Goal: Find specific page/section: Find specific page/section

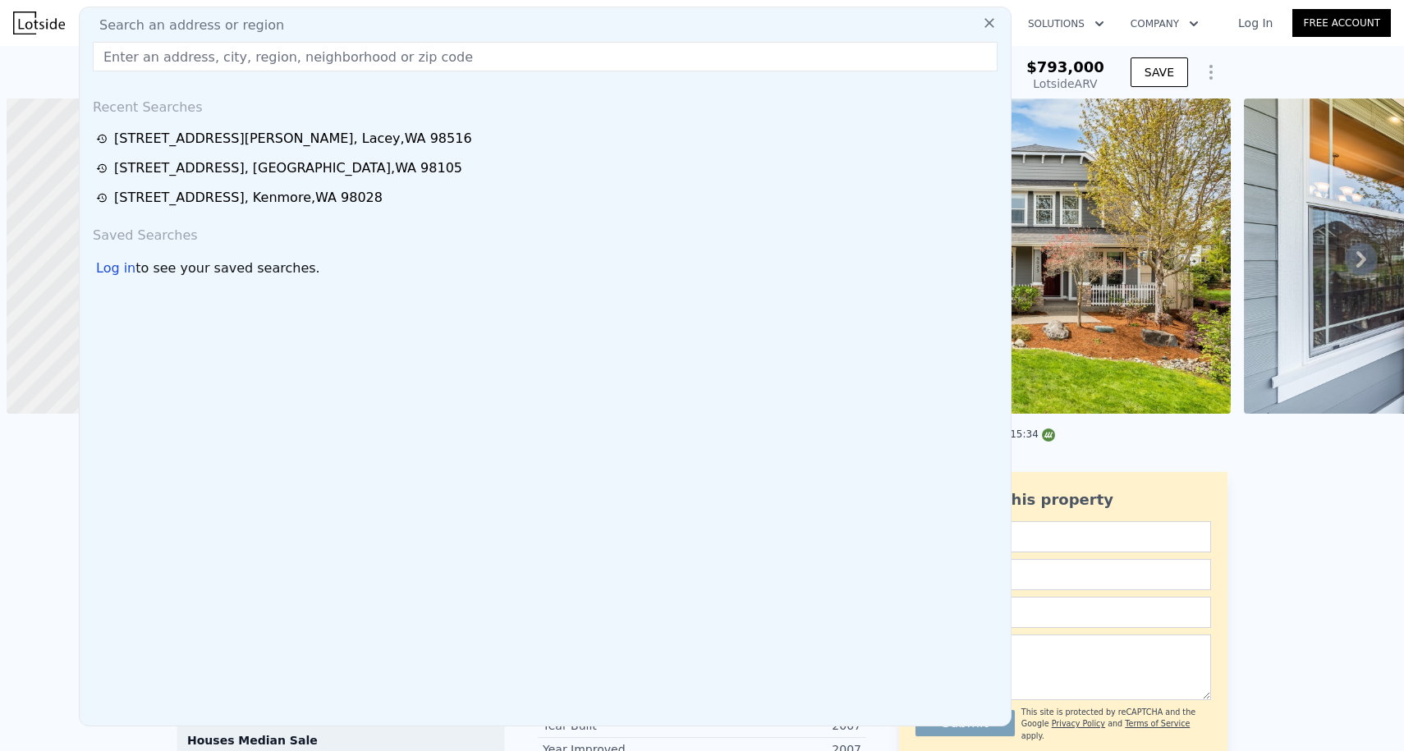
scroll to position [0, 7]
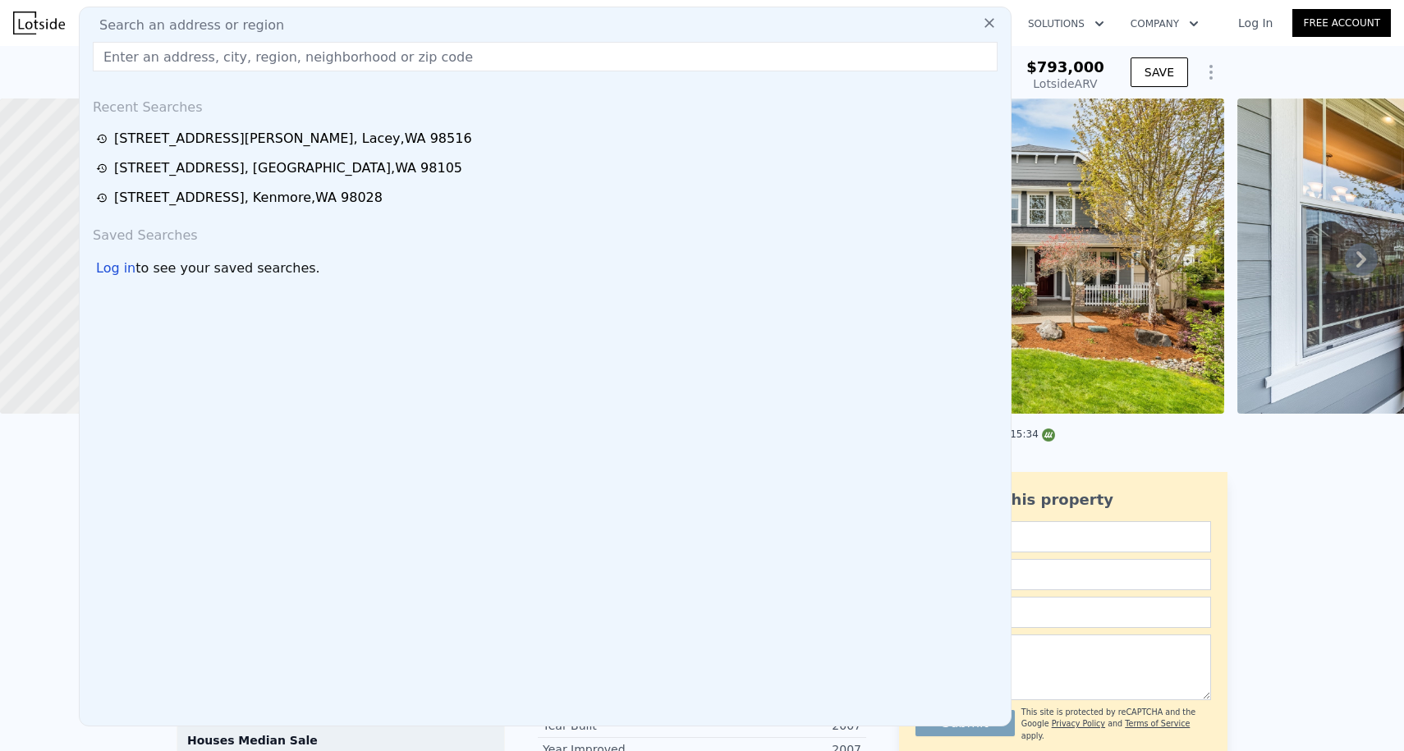
drag, startPoint x: 221, startPoint y: 51, endPoint x: 31, endPoint y: 21, distance: 192.0
click at [31, 21] on div "Search an address or region Search an address or region Recent Searches [STREET…" at bounding box center [701, 22] width 1377 height 39
click at [31, 21] on img at bounding box center [39, 22] width 52 height 23
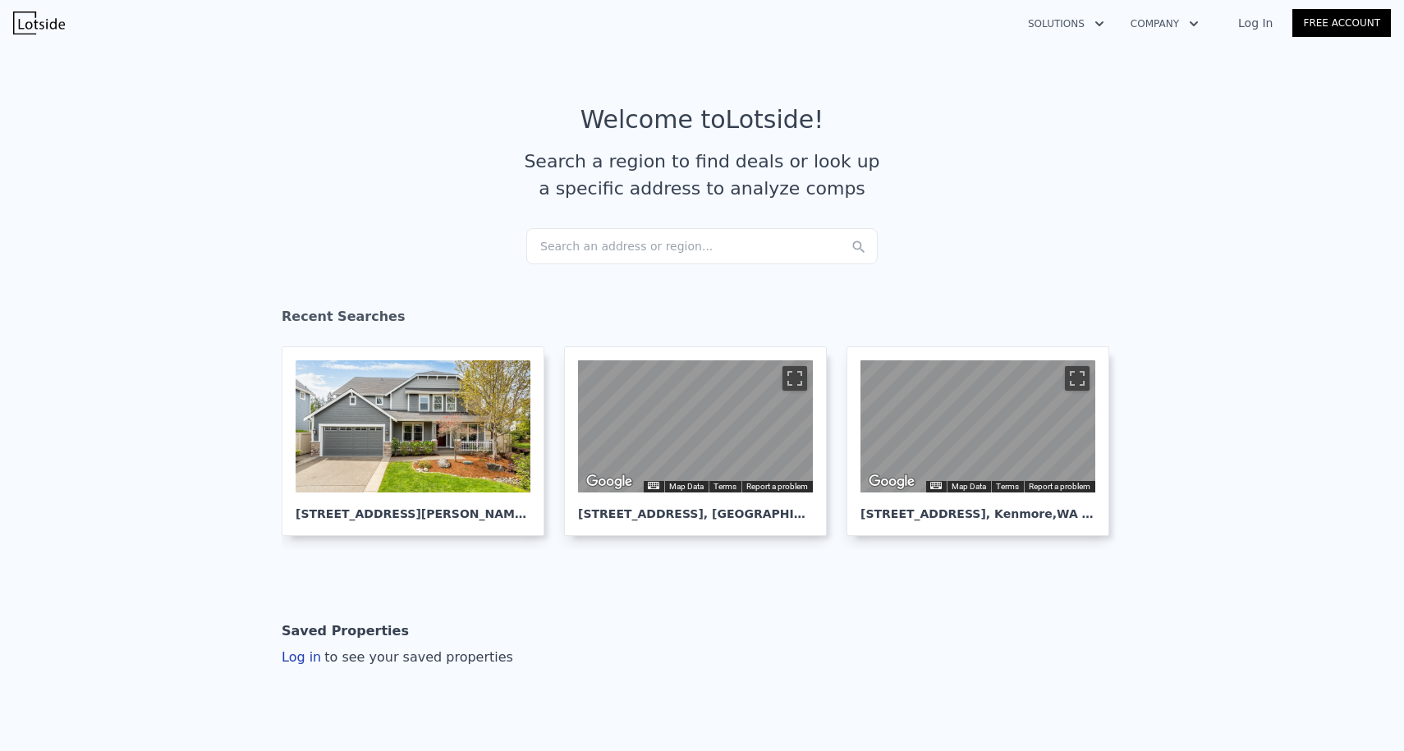
click at [575, 258] on div "Search an address or region..." at bounding box center [701, 246] width 351 height 36
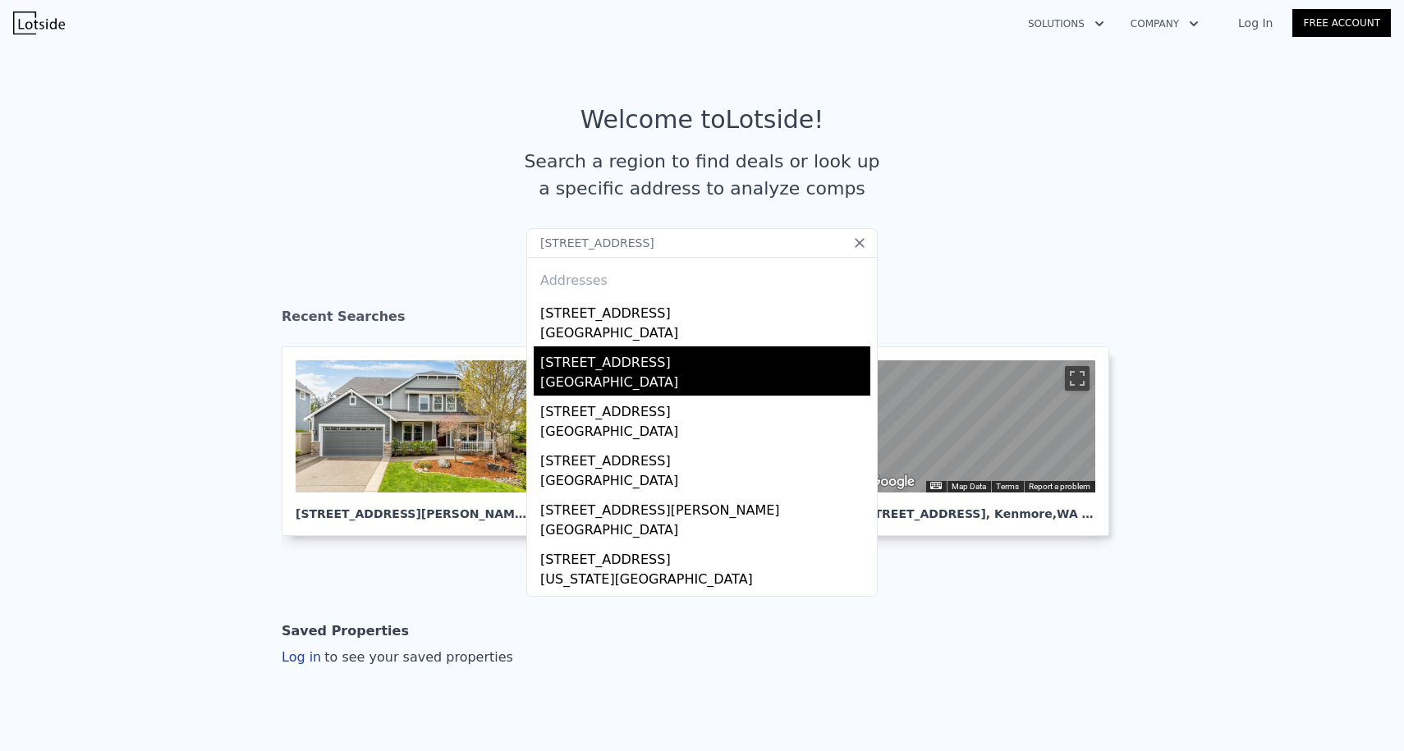
type input "[STREET_ADDRESS]"
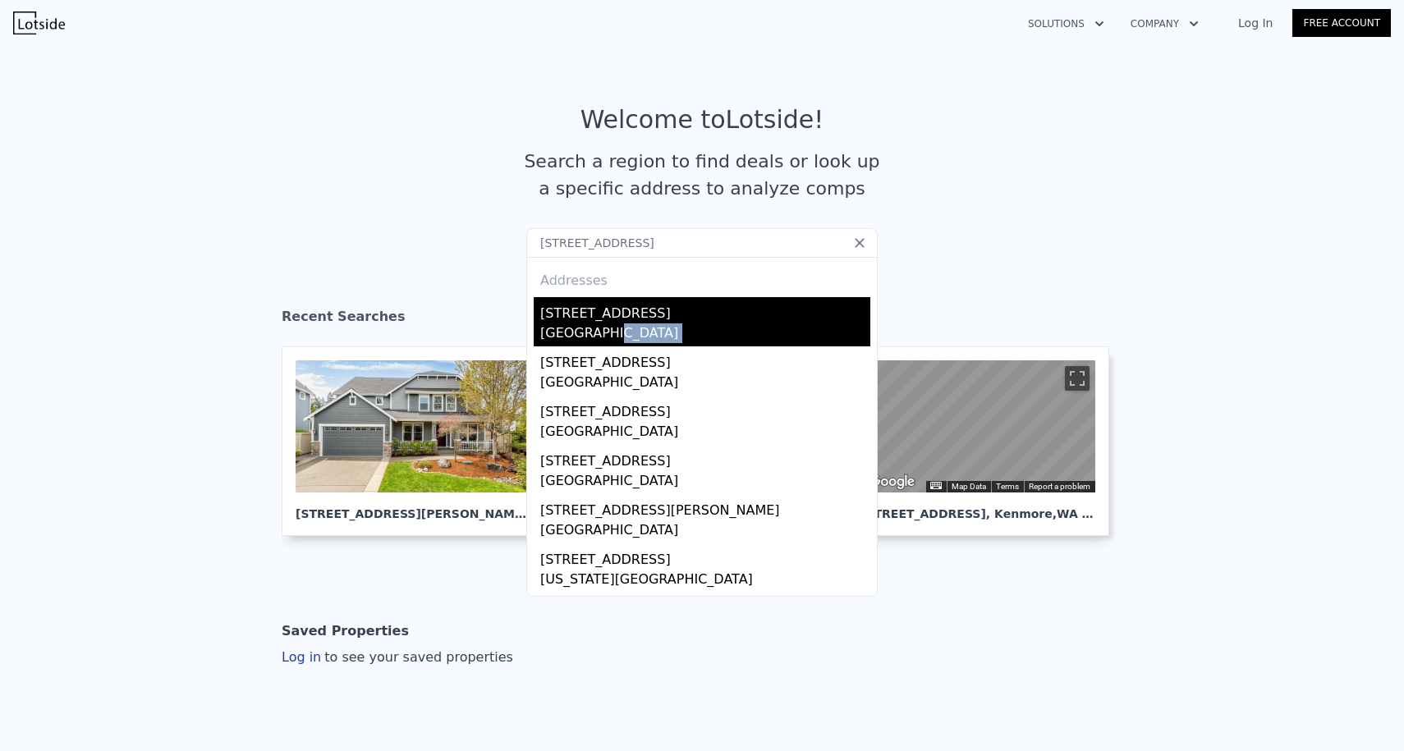
drag, startPoint x: 619, startPoint y: 348, endPoint x: 619, endPoint y: 335, distance: 13.1
click at [619, 336] on div "Addresses [STREET_ADDRESS][GEOGRAPHIC_DATA][STREET_ADDRESS][STREET_ADDRESS][STR…" at bounding box center [701, 427] width 351 height 340
click at [619, 335] on div "[GEOGRAPHIC_DATA]" at bounding box center [705, 334] width 330 height 23
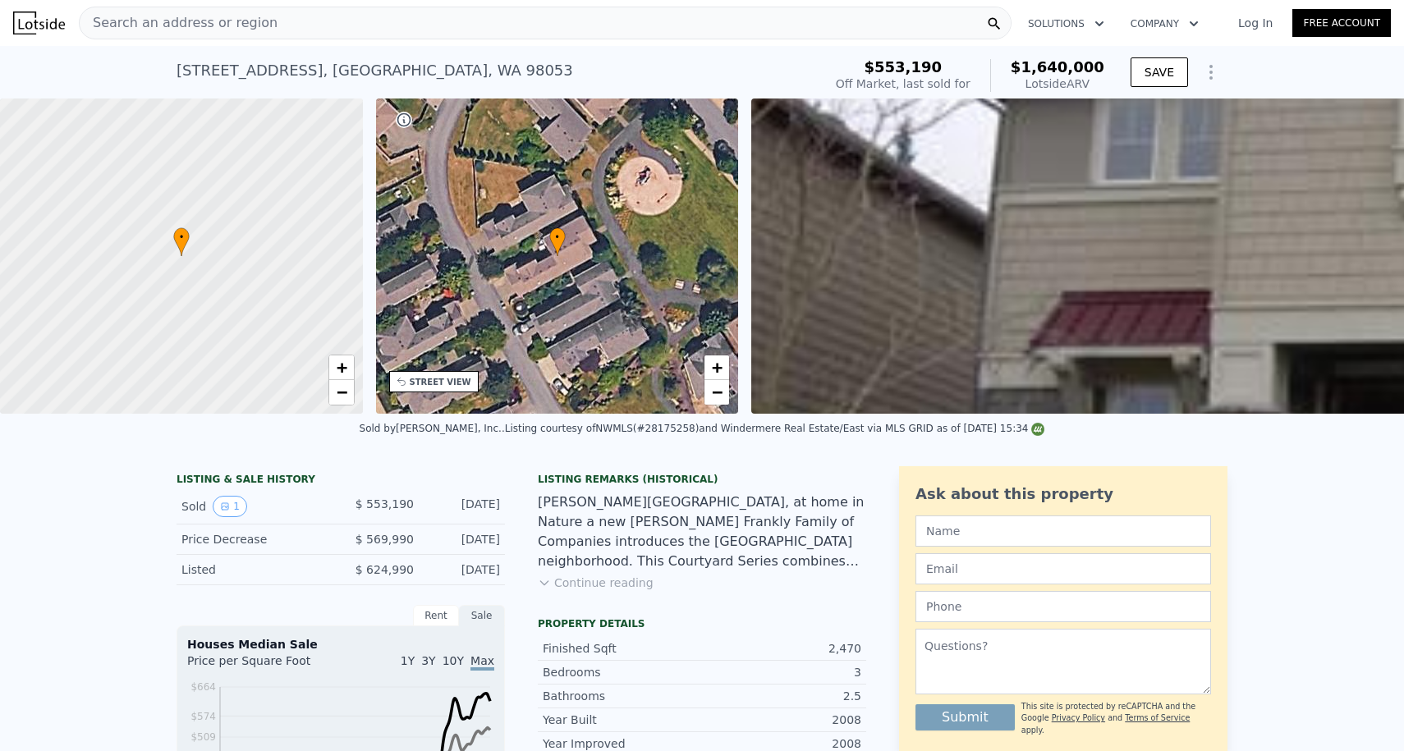
scroll to position [-4, 0]
click at [183, 50] on div "[STREET_ADDRESS] Sold [DATE] for $553,190 (~ARV $1.640m ) $553,190 Off Market, …" at bounding box center [701, 72] width 1051 height 53
click at [177, 29] on span "Search an address or region" at bounding box center [179, 23] width 198 height 20
click at [53, 22] on img at bounding box center [39, 22] width 52 height 23
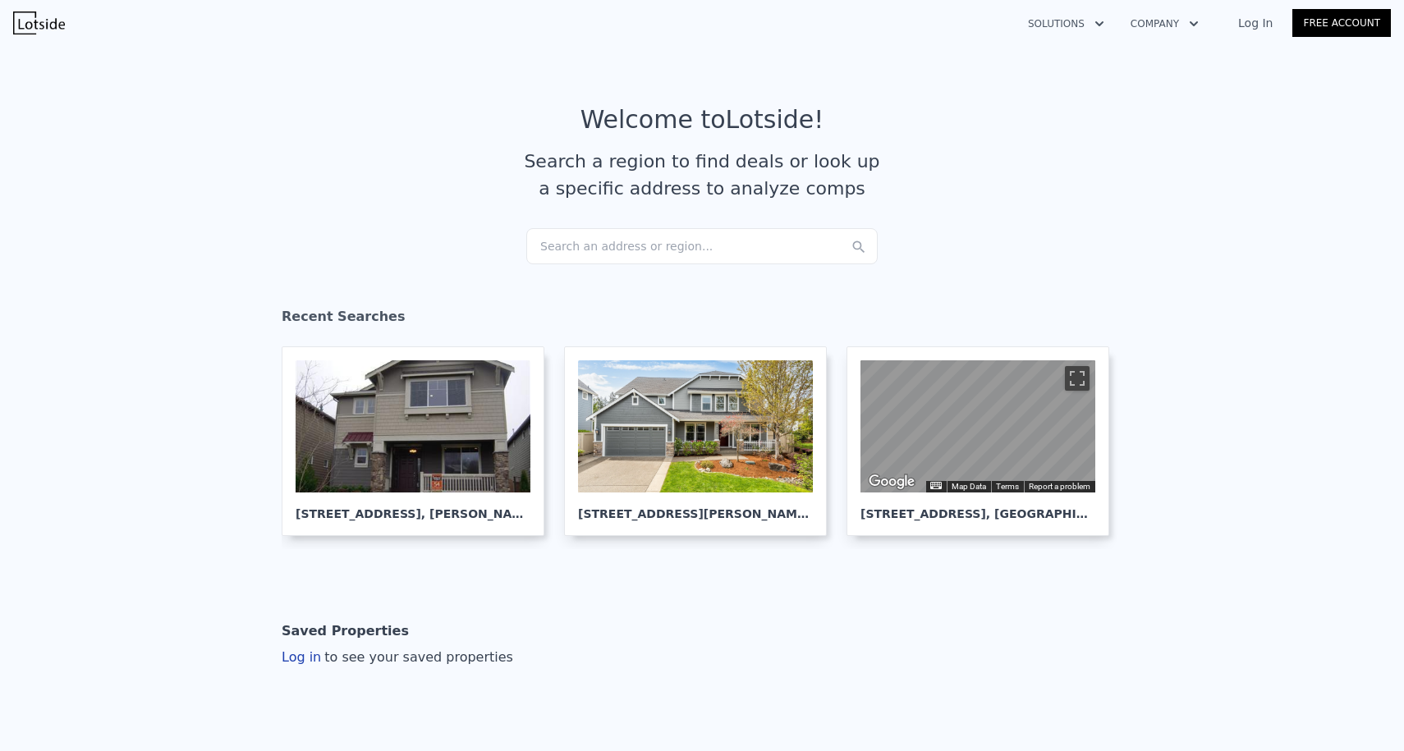
click at [570, 232] on div "Search an address or region..." at bounding box center [701, 246] width 351 height 36
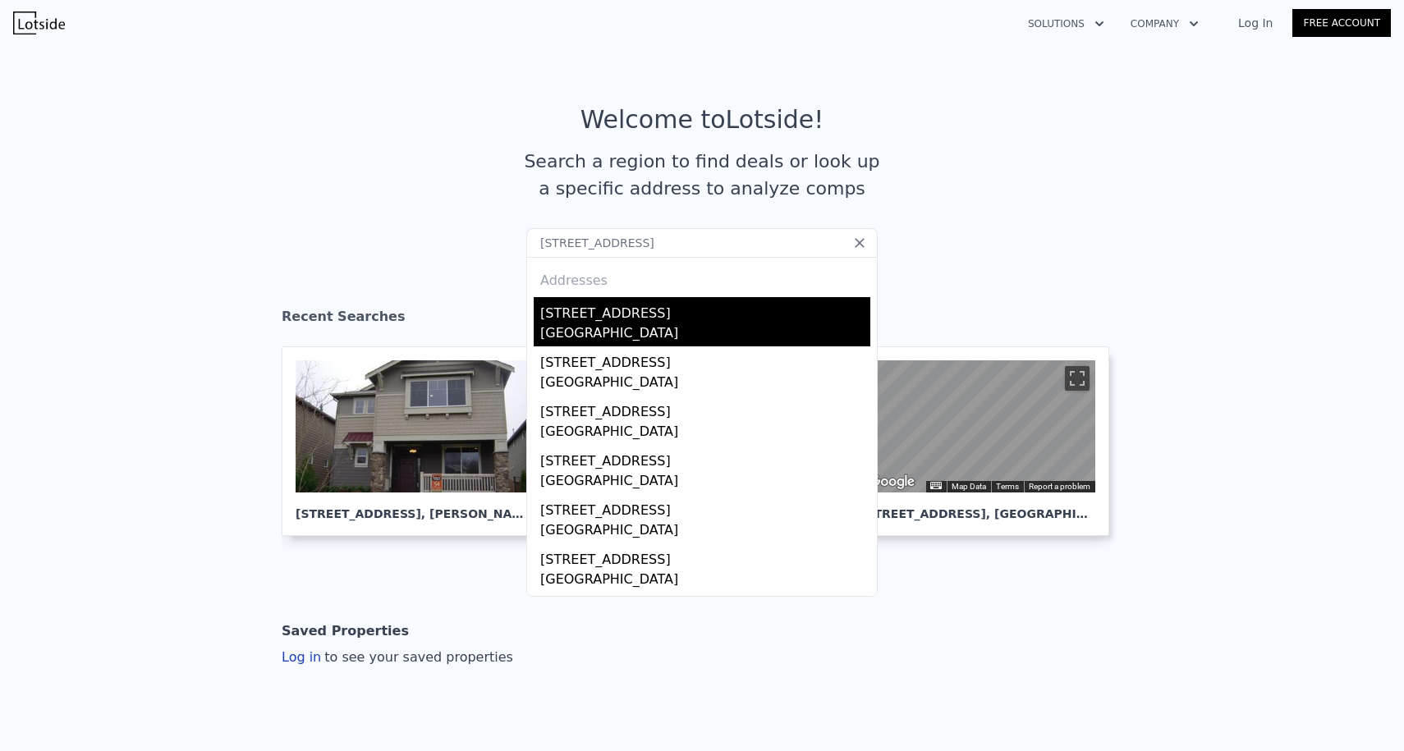
type input "[STREET_ADDRESS]"
click at [602, 305] on div "[STREET_ADDRESS]" at bounding box center [705, 310] width 330 height 26
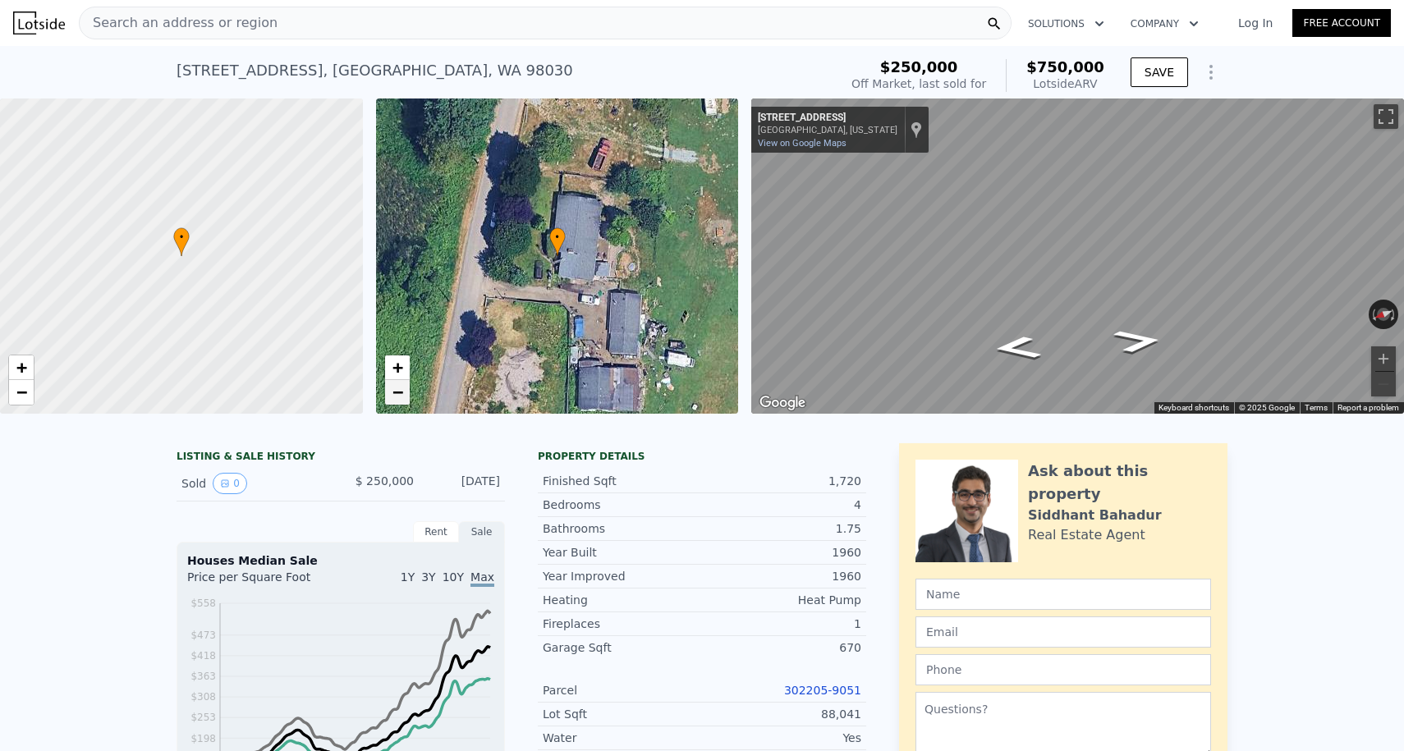
click at [396, 399] on span "−" at bounding box center [397, 392] width 11 height 21
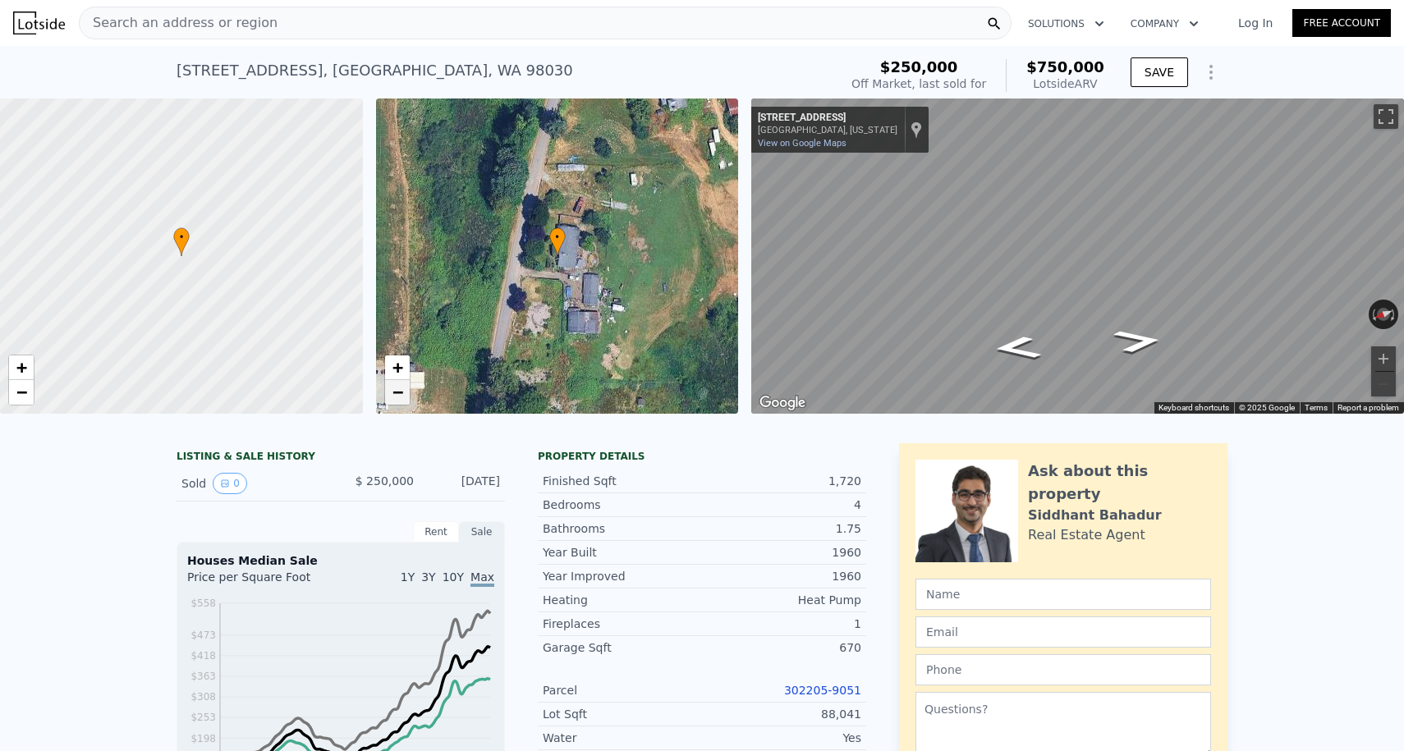
click at [396, 399] on span "−" at bounding box center [397, 392] width 11 height 21
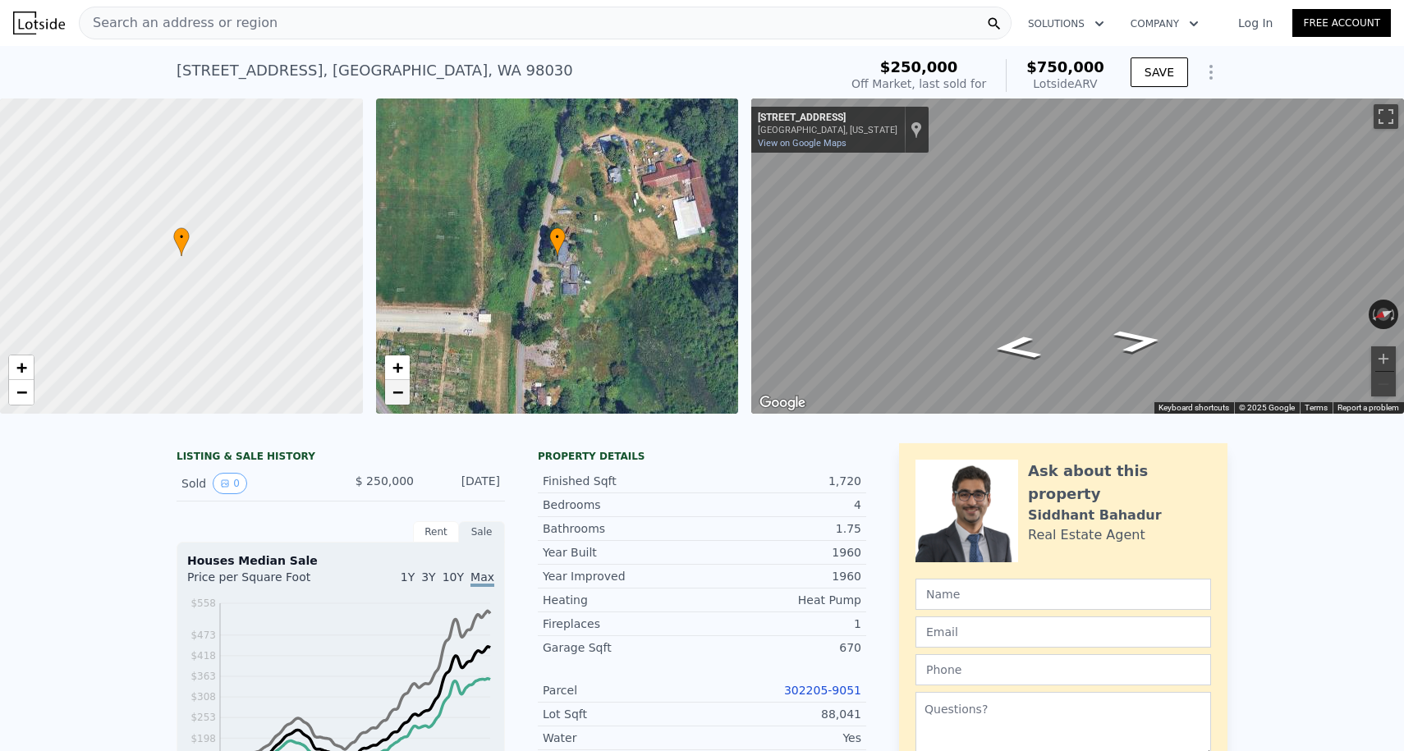
click at [396, 398] on span "−" at bounding box center [397, 392] width 11 height 21
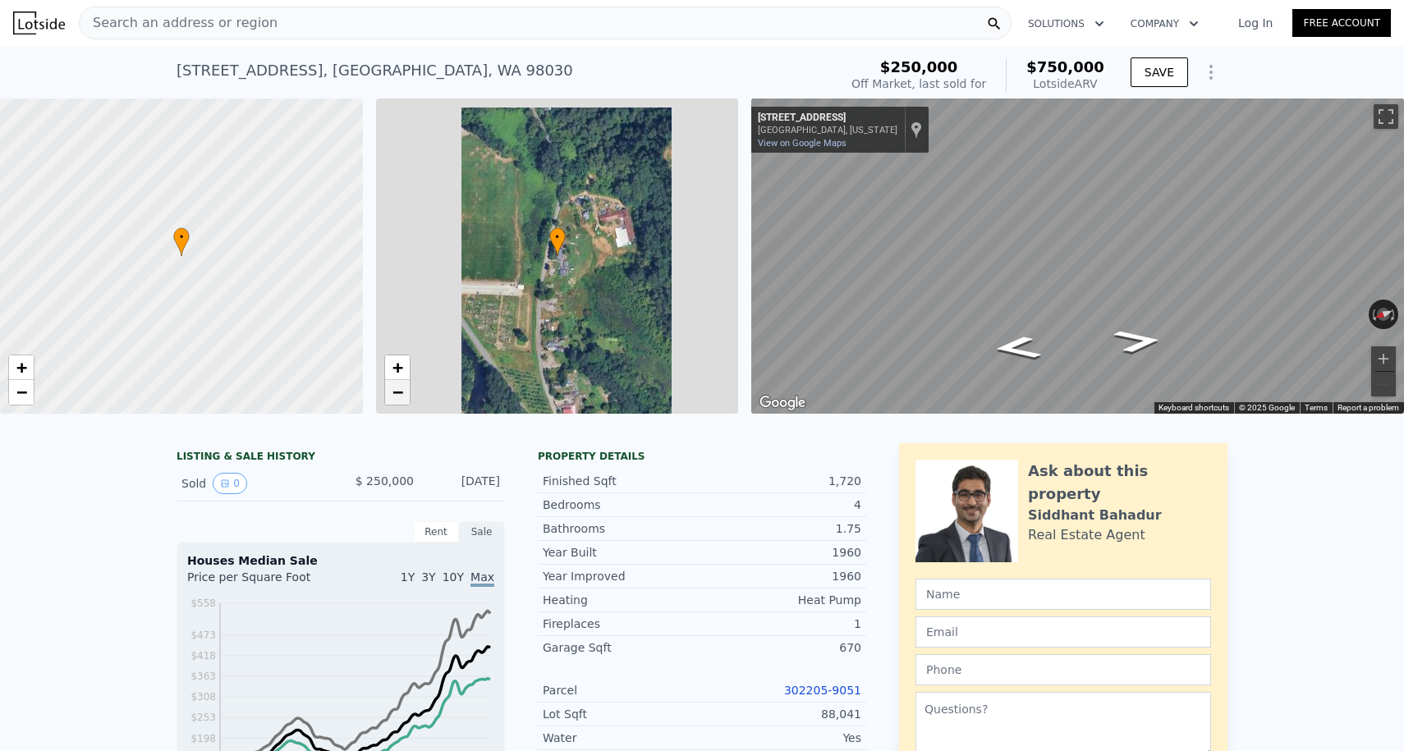
click at [396, 398] on span "−" at bounding box center [397, 392] width 11 height 21
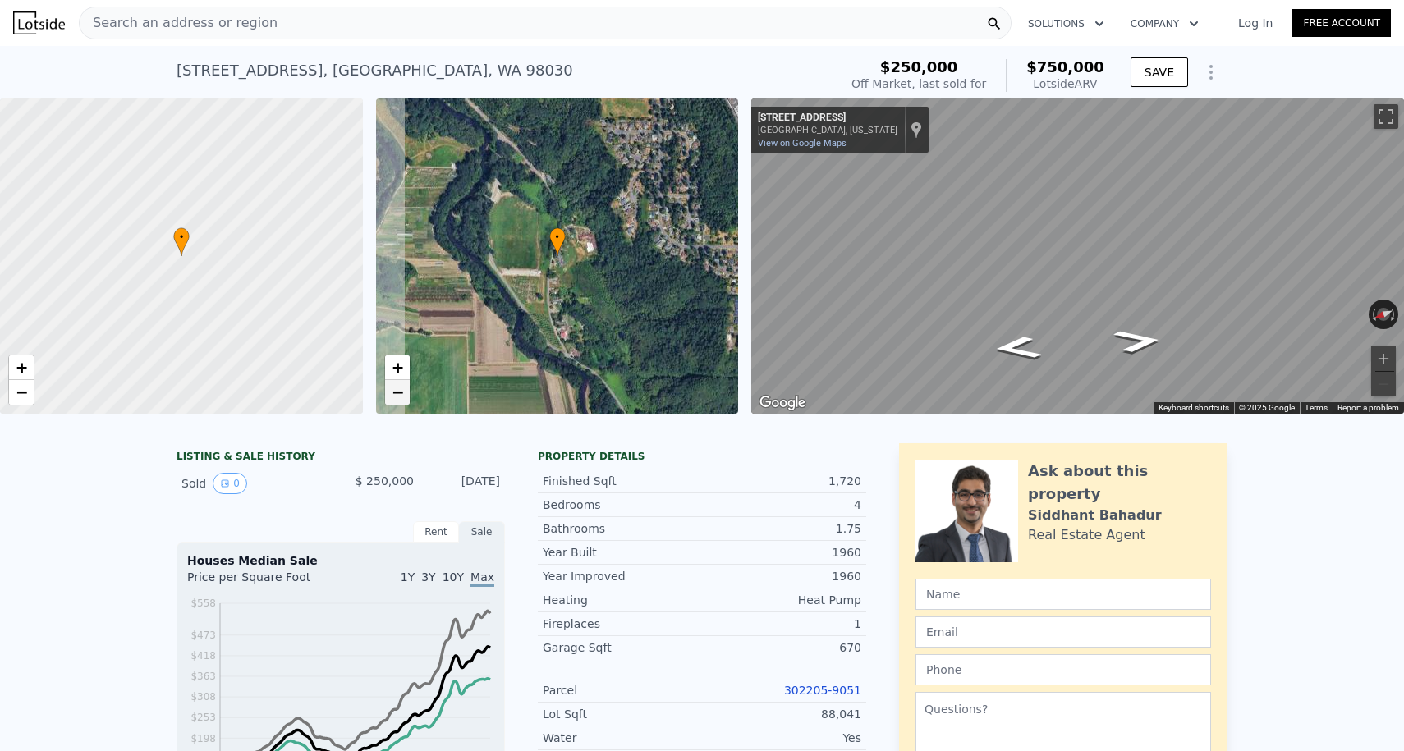
click at [396, 398] on span "−" at bounding box center [397, 392] width 11 height 21
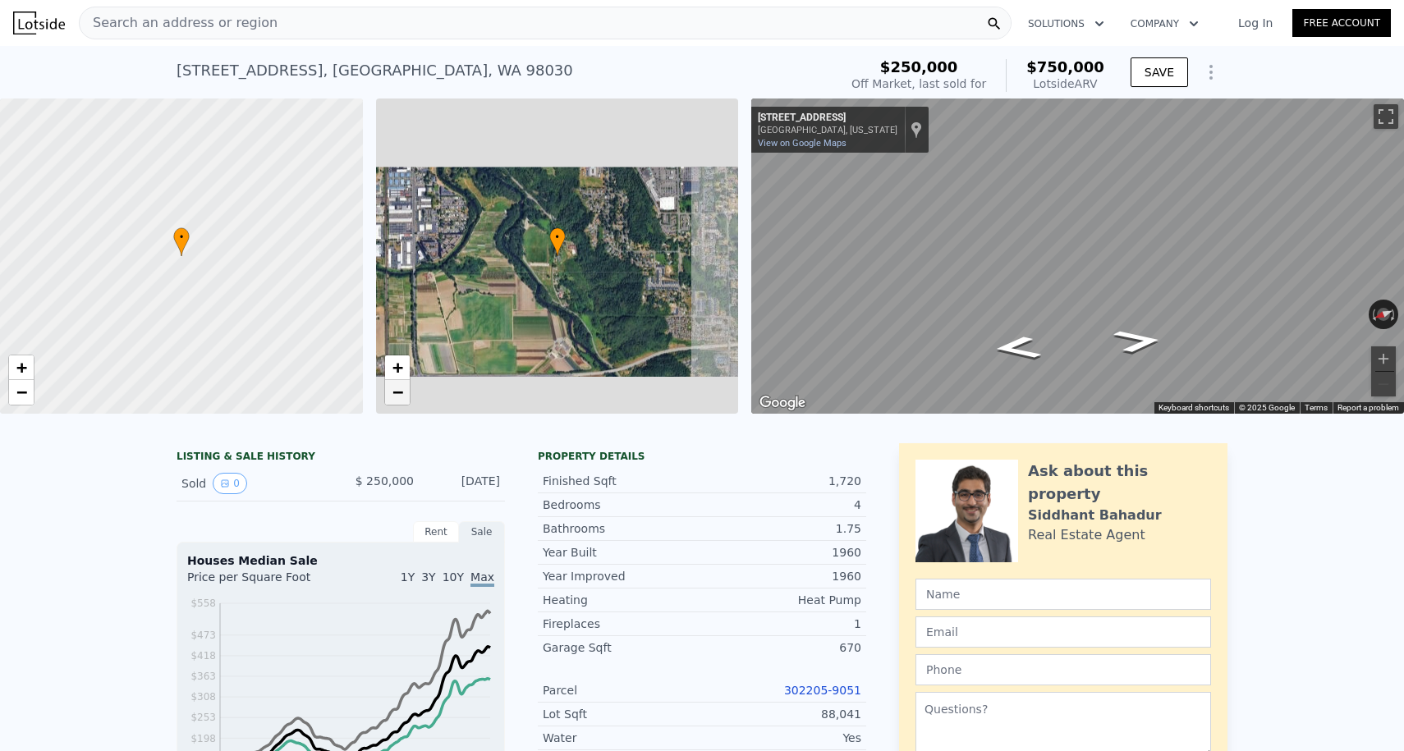
click at [396, 398] on span "−" at bounding box center [397, 392] width 11 height 21
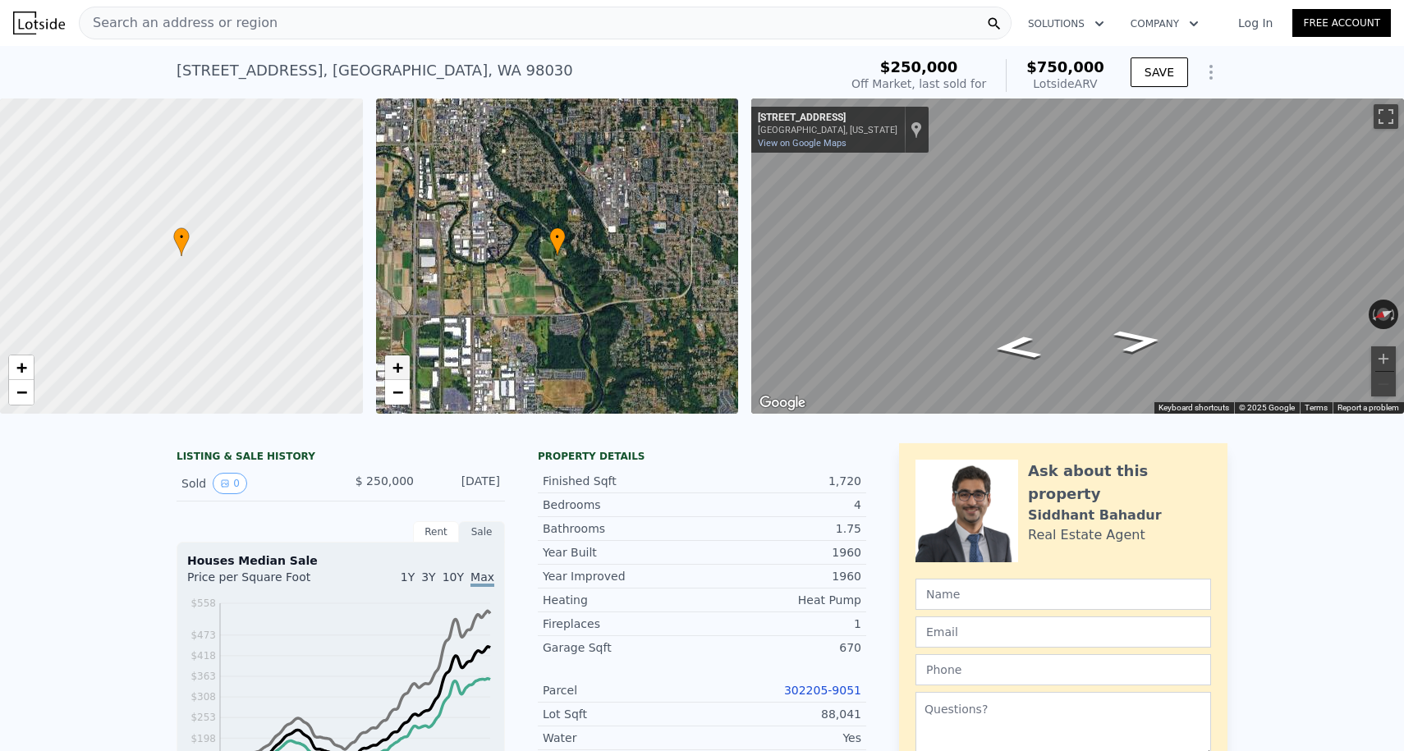
click at [392, 364] on span "+" at bounding box center [397, 367] width 11 height 21
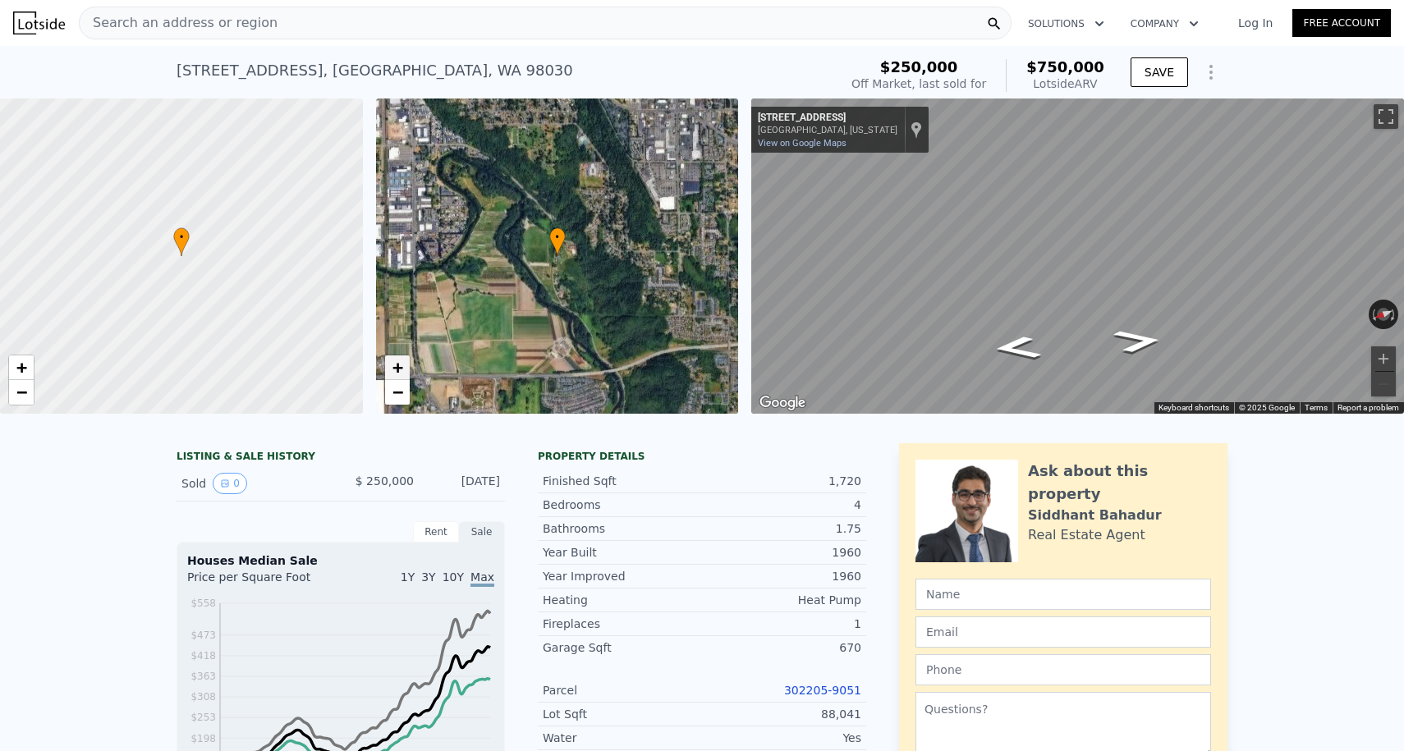
click at [392, 364] on span "+" at bounding box center [397, 367] width 11 height 21
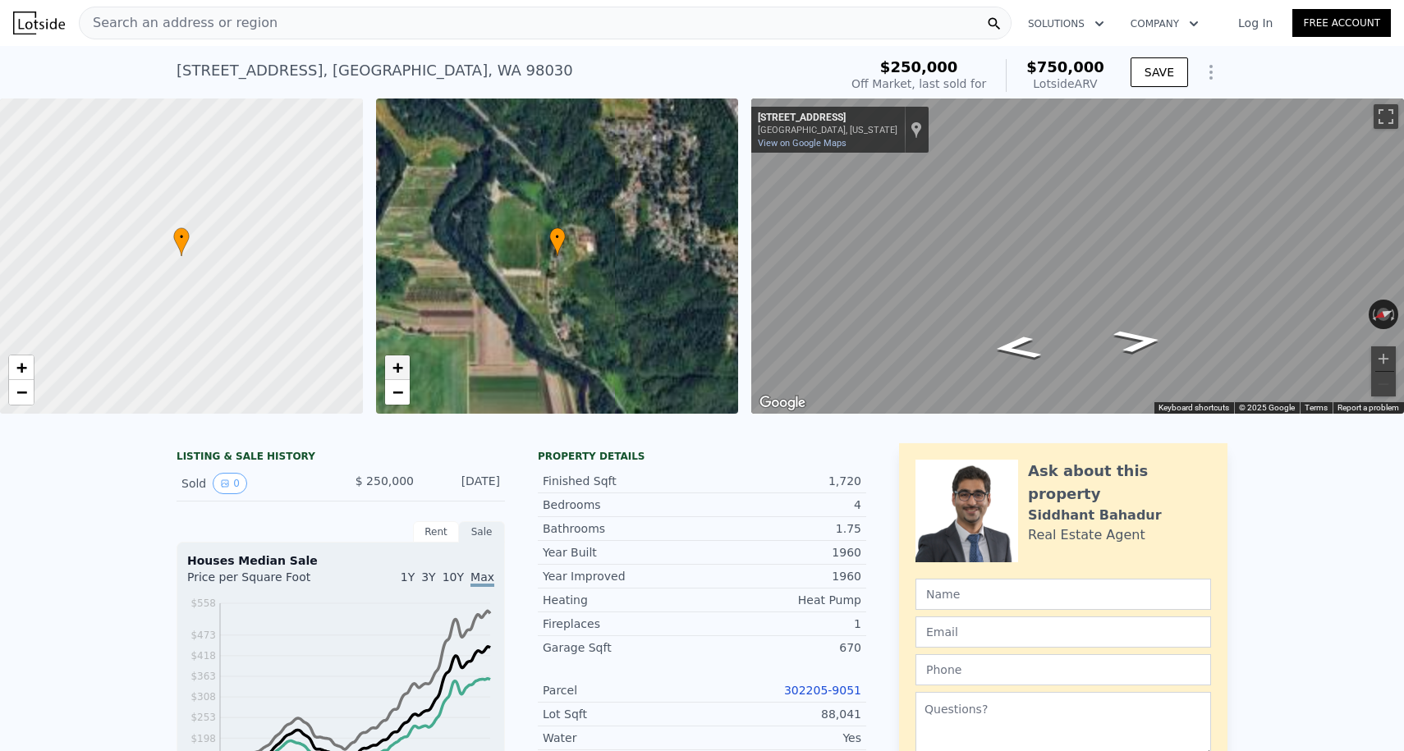
click at [392, 364] on span "+" at bounding box center [397, 367] width 11 height 21
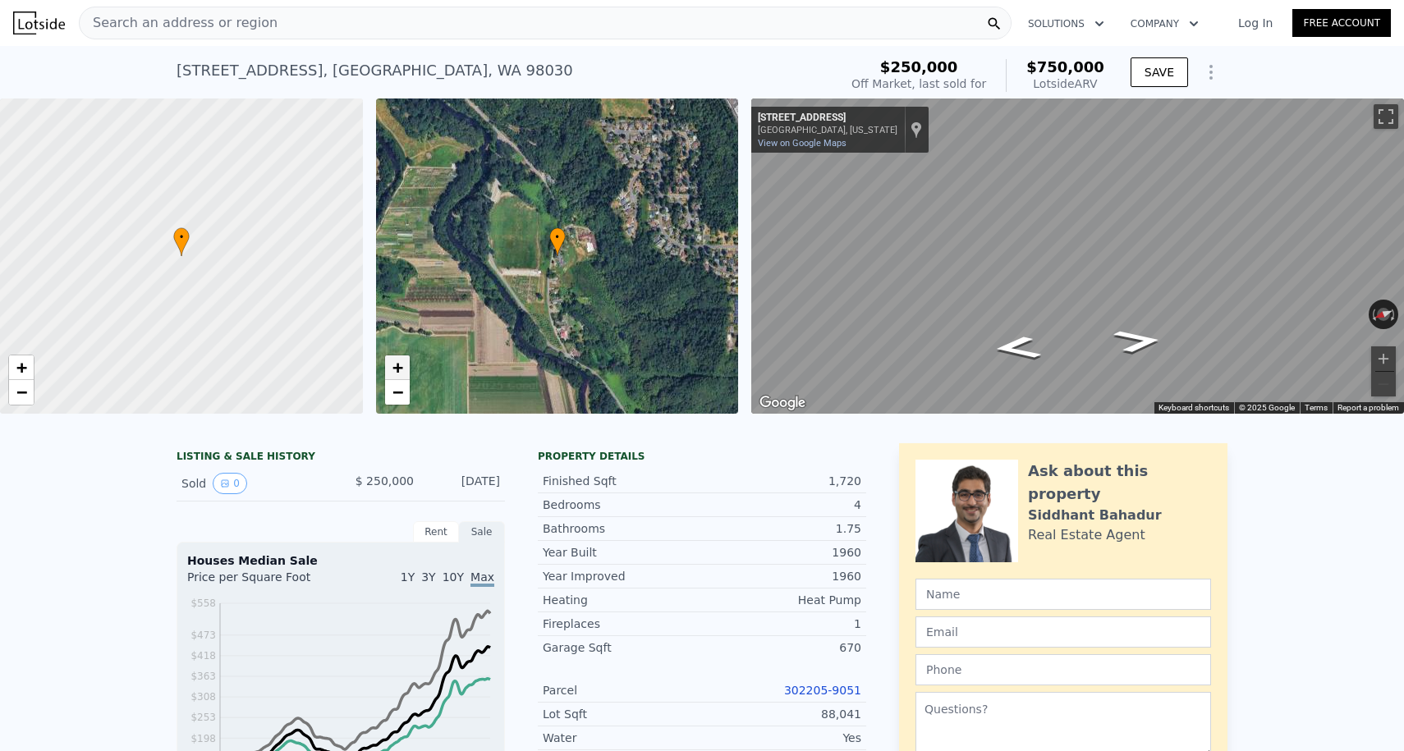
click at [392, 364] on span "+" at bounding box center [397, 367] width 11 height 21
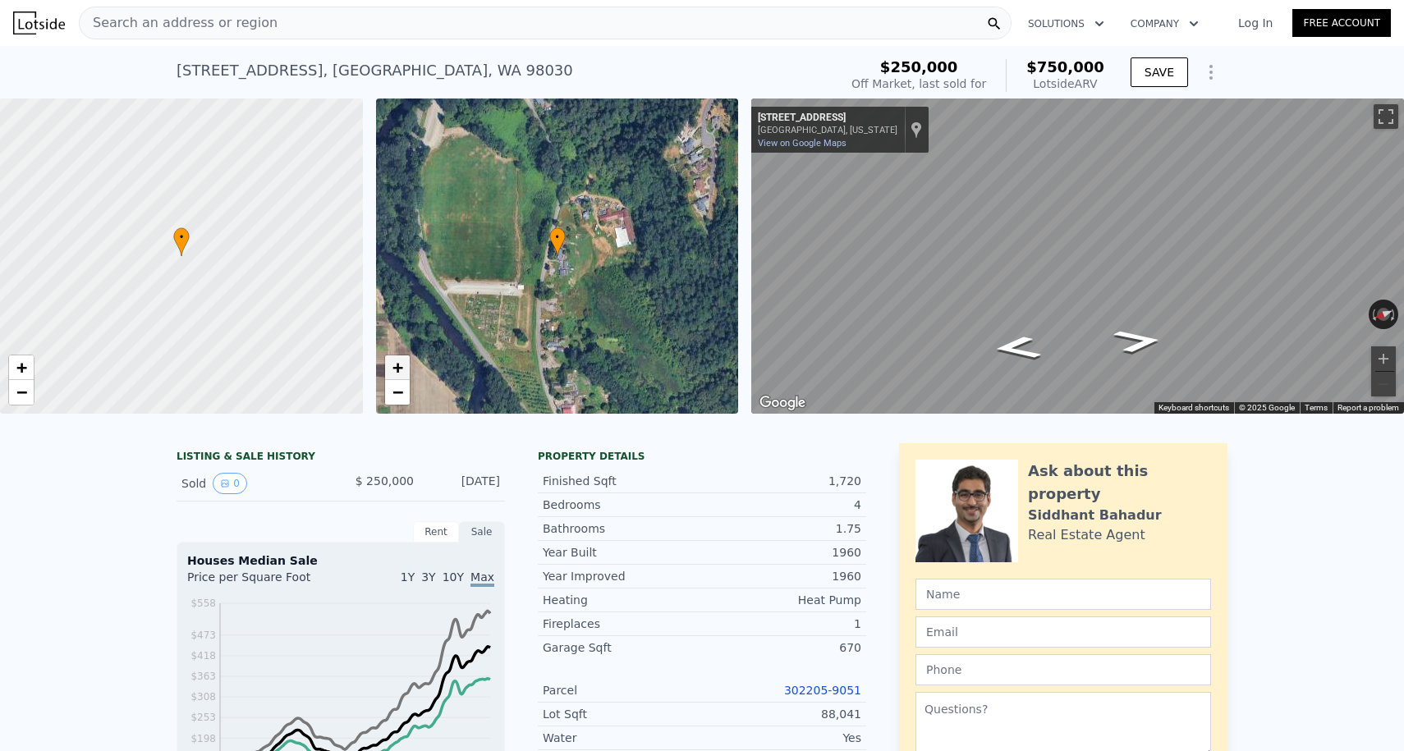
click at [392, 364] on span "+" at bounding box center [397, 367] width 11 height 21
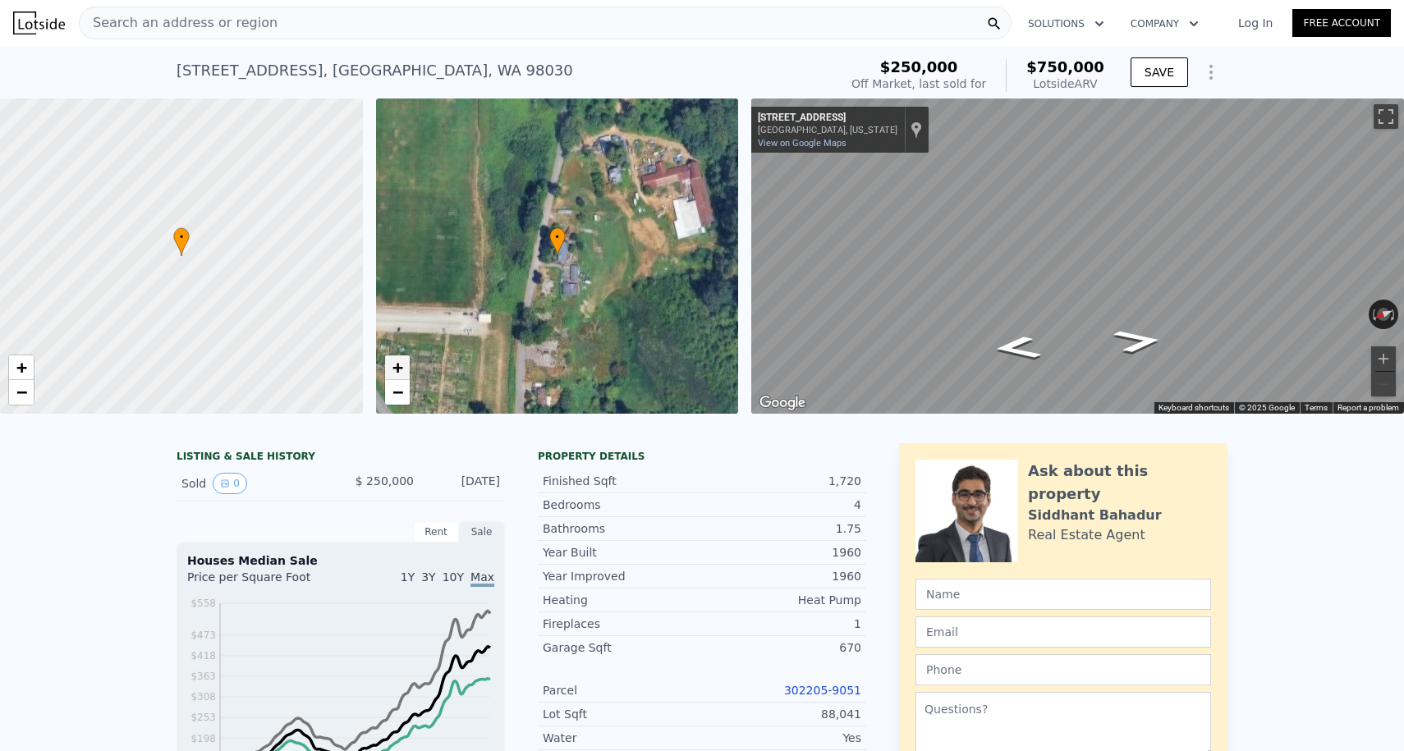
click at [392, 364] on span "+" at bounding box center [397, 367] width 11 height 21
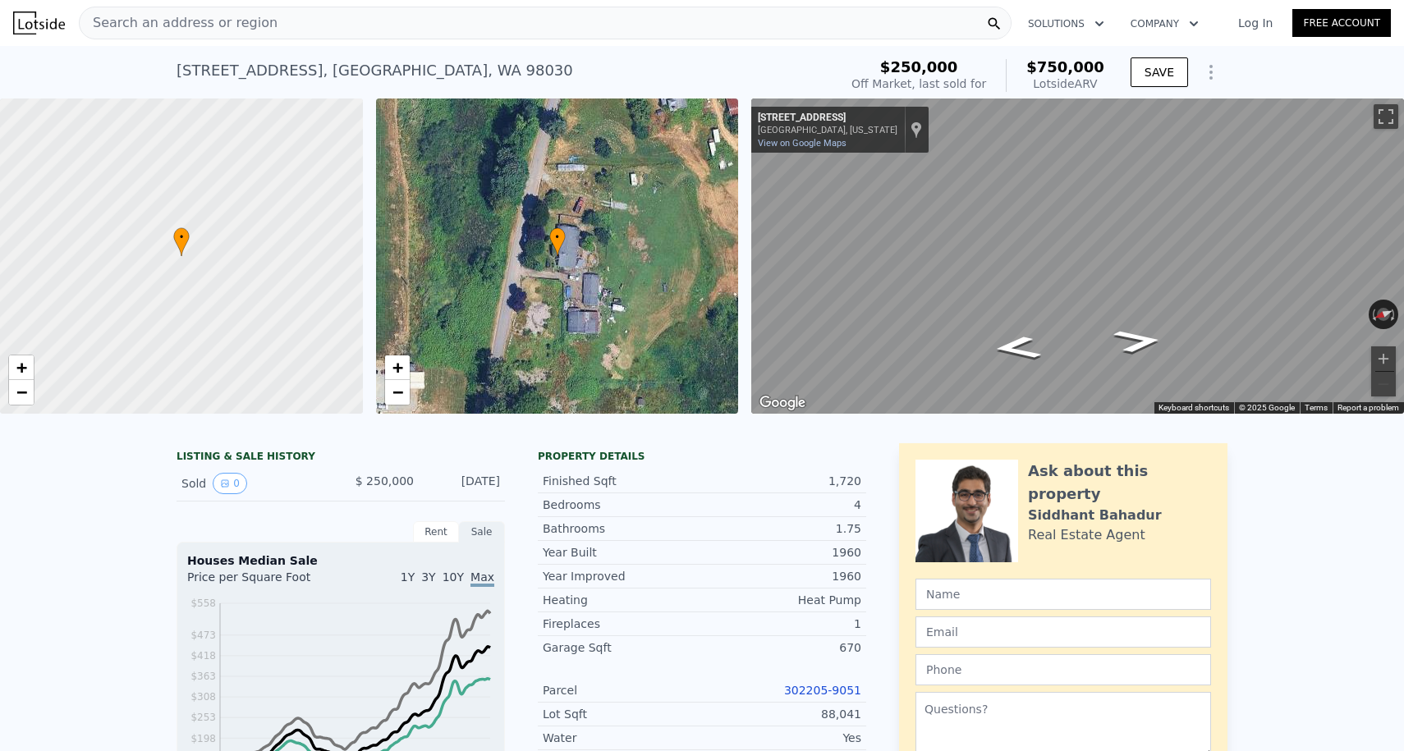
scroll to position [-1, 0]
click at [216, 32] on span "Search an address or region" at bounding box center [179, 23] width 198 height 20
click at [24, 20] on img at bounding box center [39, 22] width 52 height 23
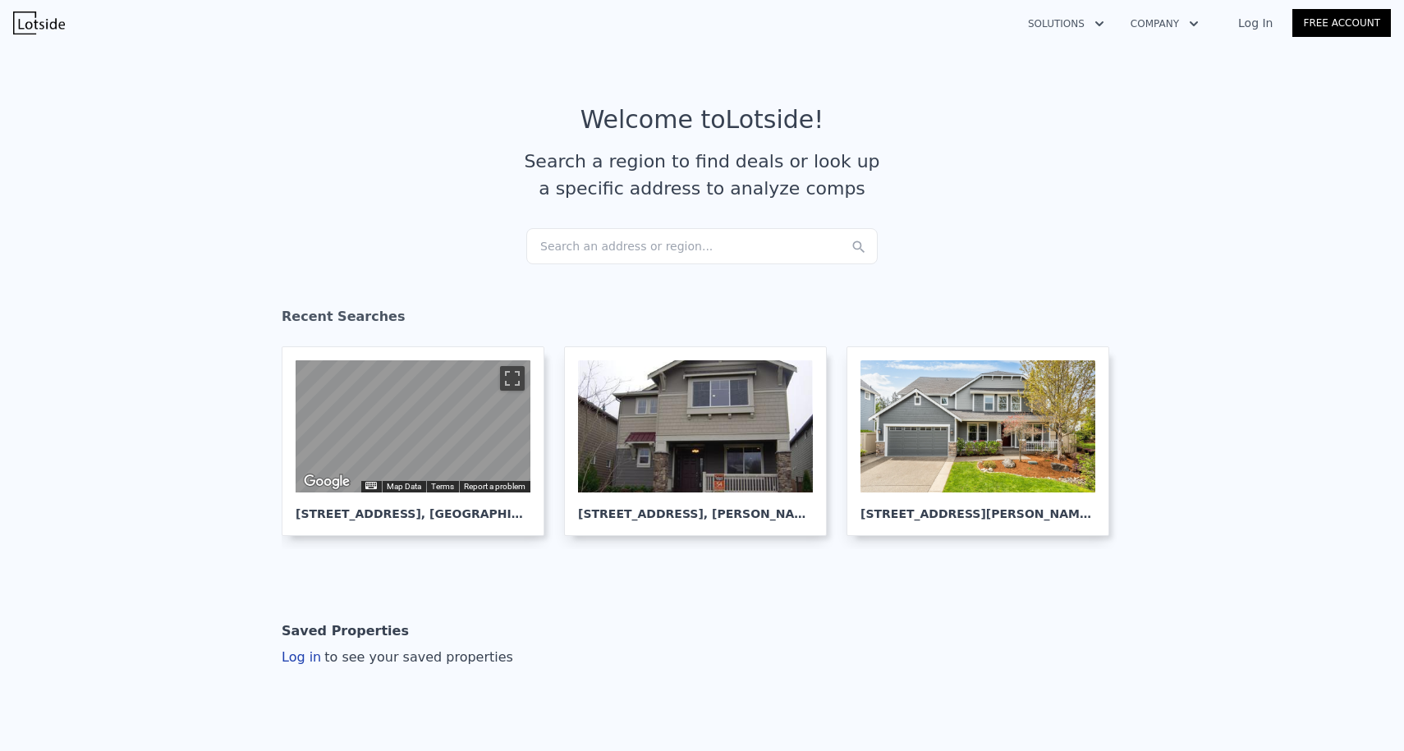
click at [625, 256] on div "Search an address or region..." at bounding box center [701, 246] width 351 height 36
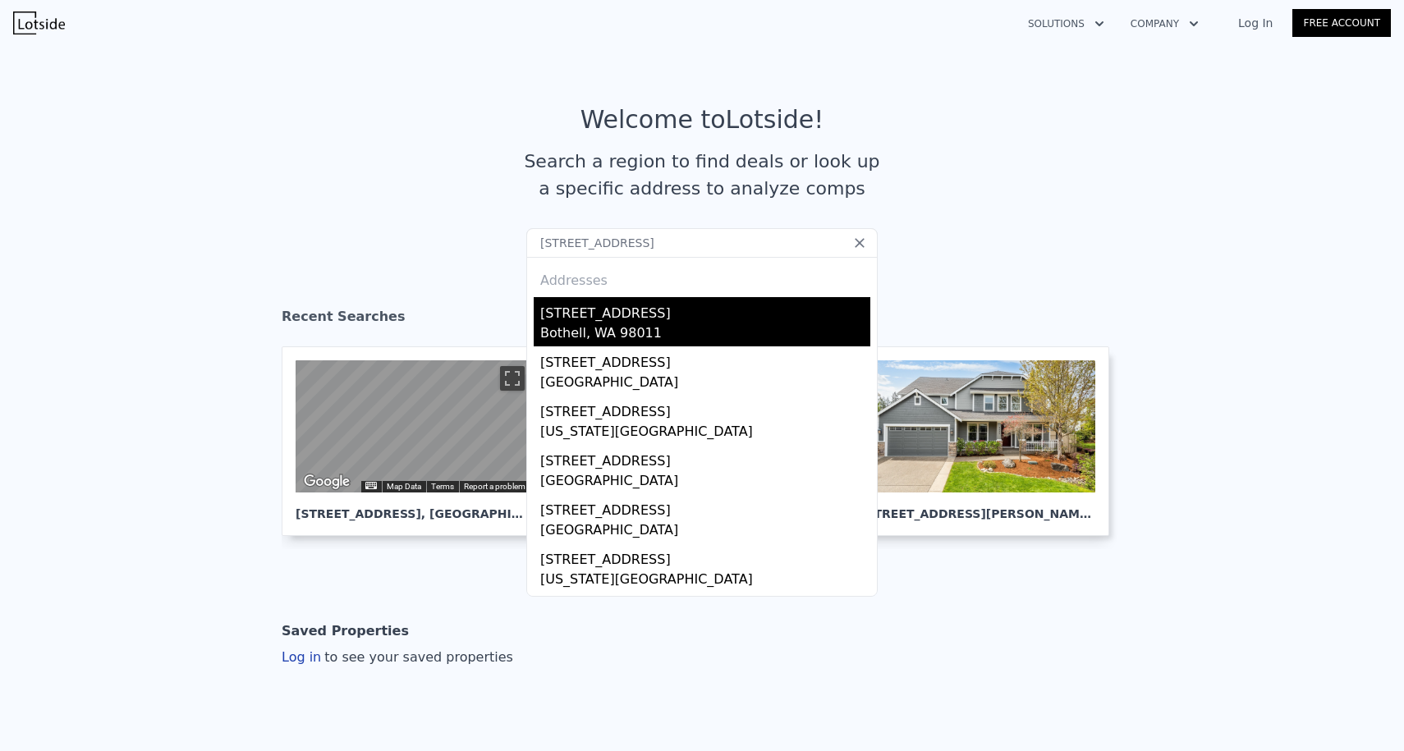
type input "[STREET_ADDRESS]"
click at [601, 308] on div "[STREET_ADDRESS]" at bounding box center [705, 310] width 330 height 26
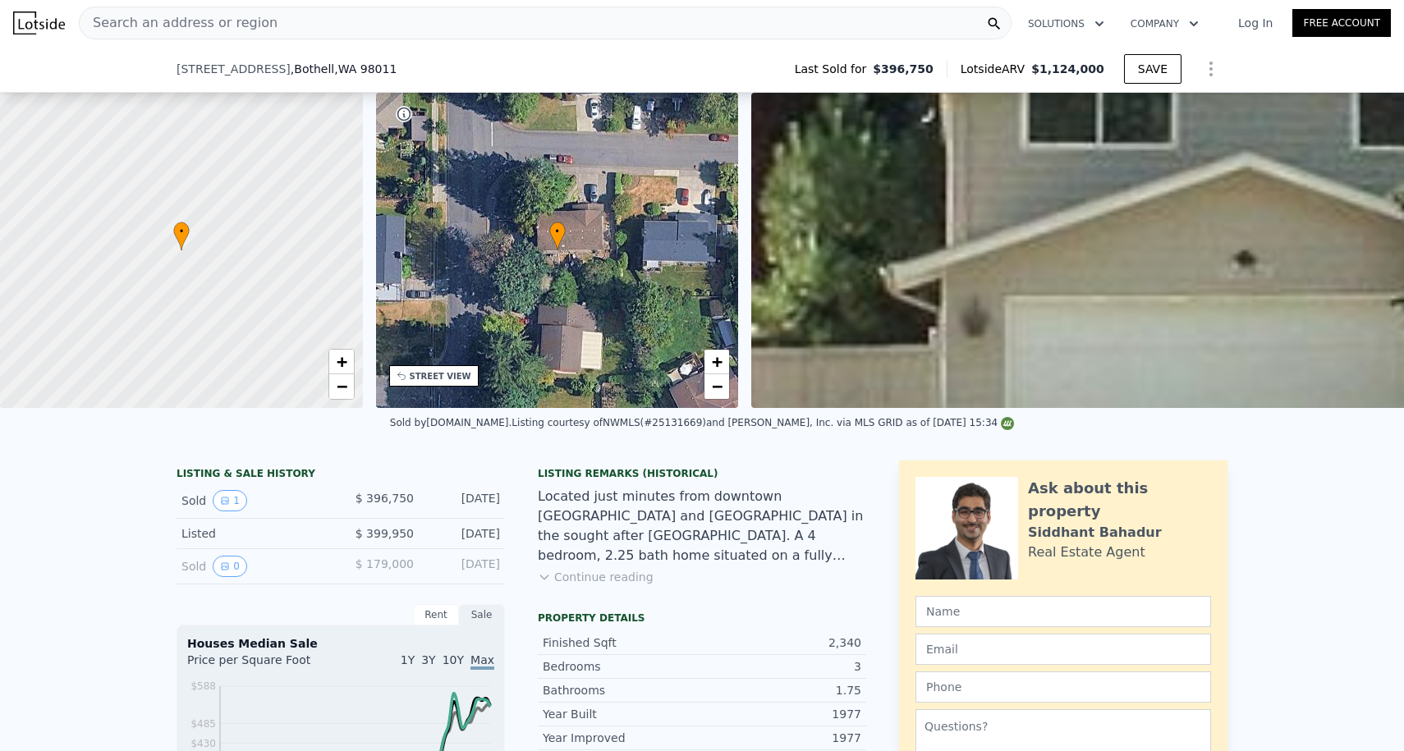
scroll to position [658, 0]
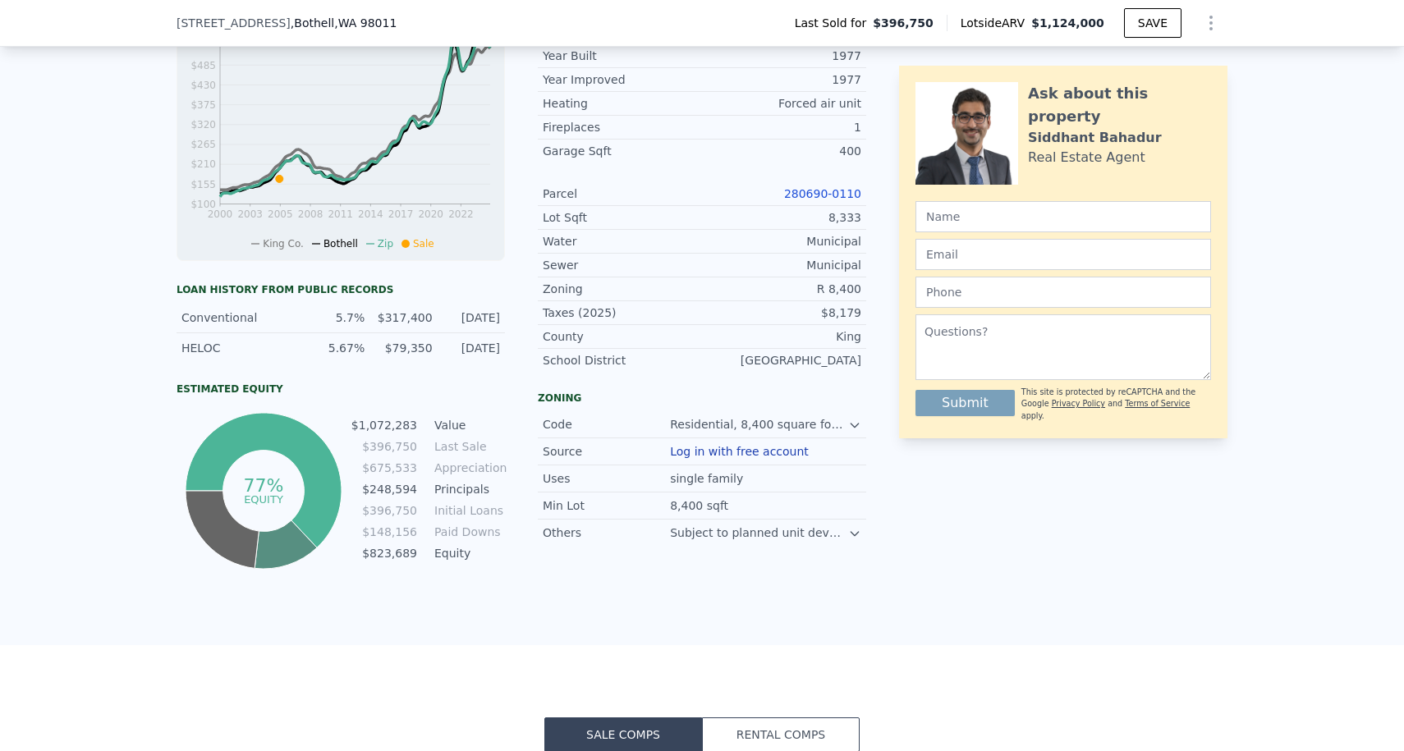
click at [809, 199] on link "280690-0110" at bounding box center [822, 193] width 77 height 13
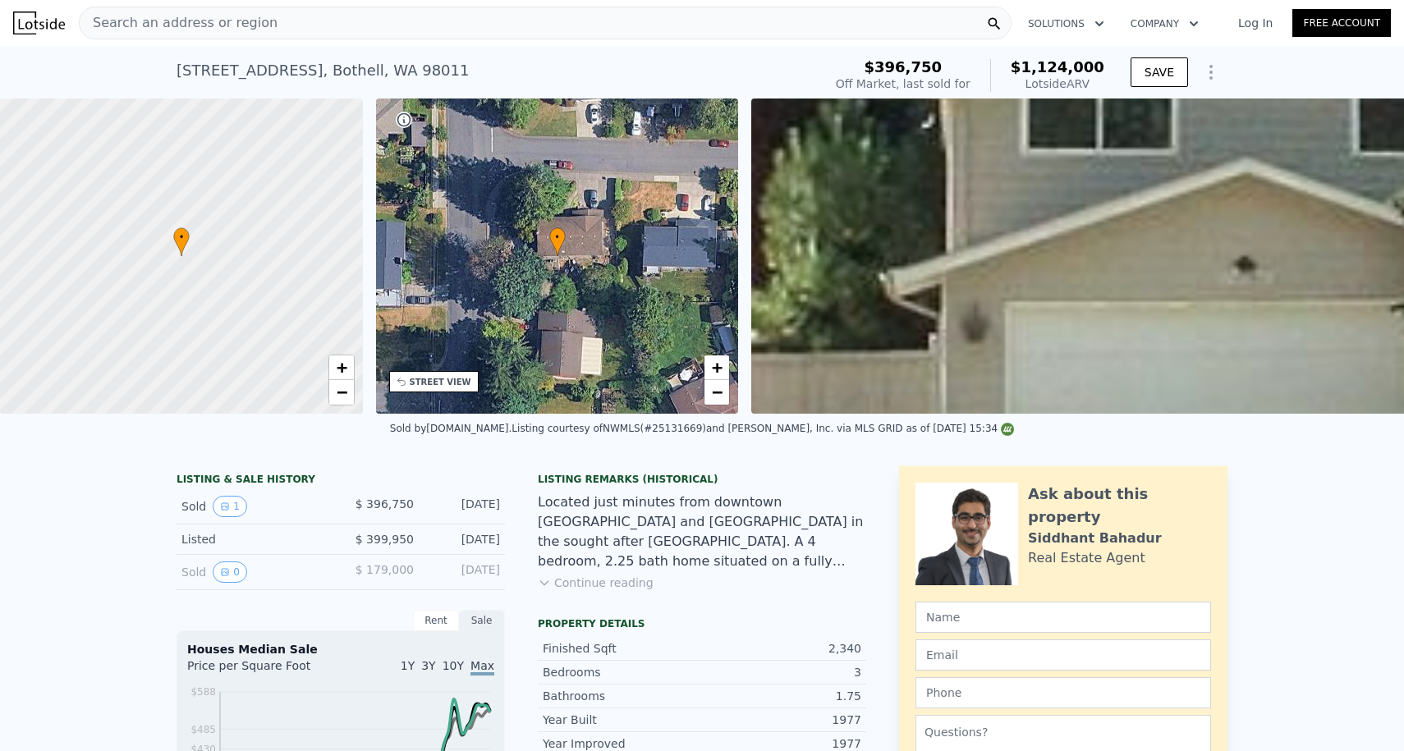
scroll to position [-2, 0]
click at [305, 21] on div "Search an address or region" at bounding box center [545, 23] width 932 height 33
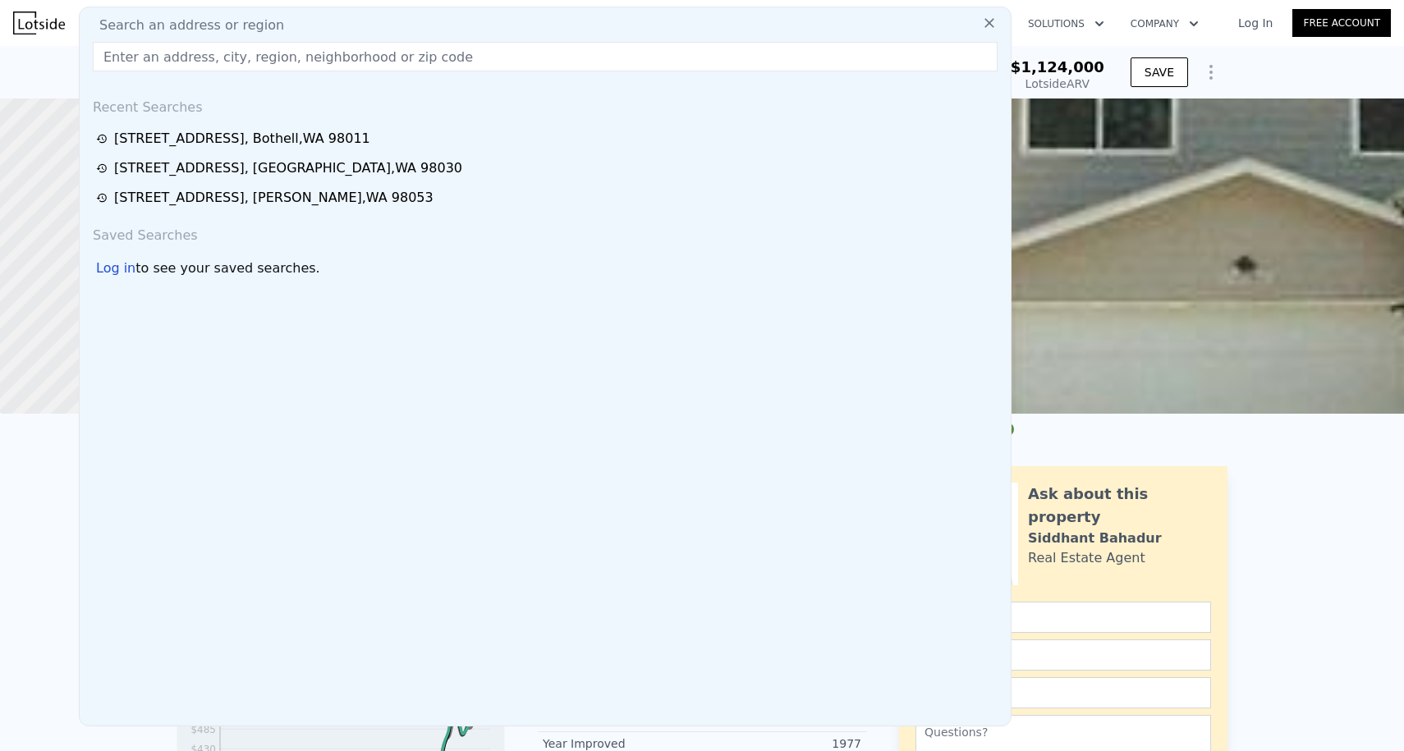
drag, startPoint x: 287, startPoint y: 59, endPoint x: 53, endPoint y: 26, distance: 237.0
click at [53, 26] on div "Search an address or region Search an address or region Recent Searches [STREET…" at bounding box center [701, 22] width 1377 height 39
click at [41, 25] on img at bounding box center [39, 22] width 52 height 23
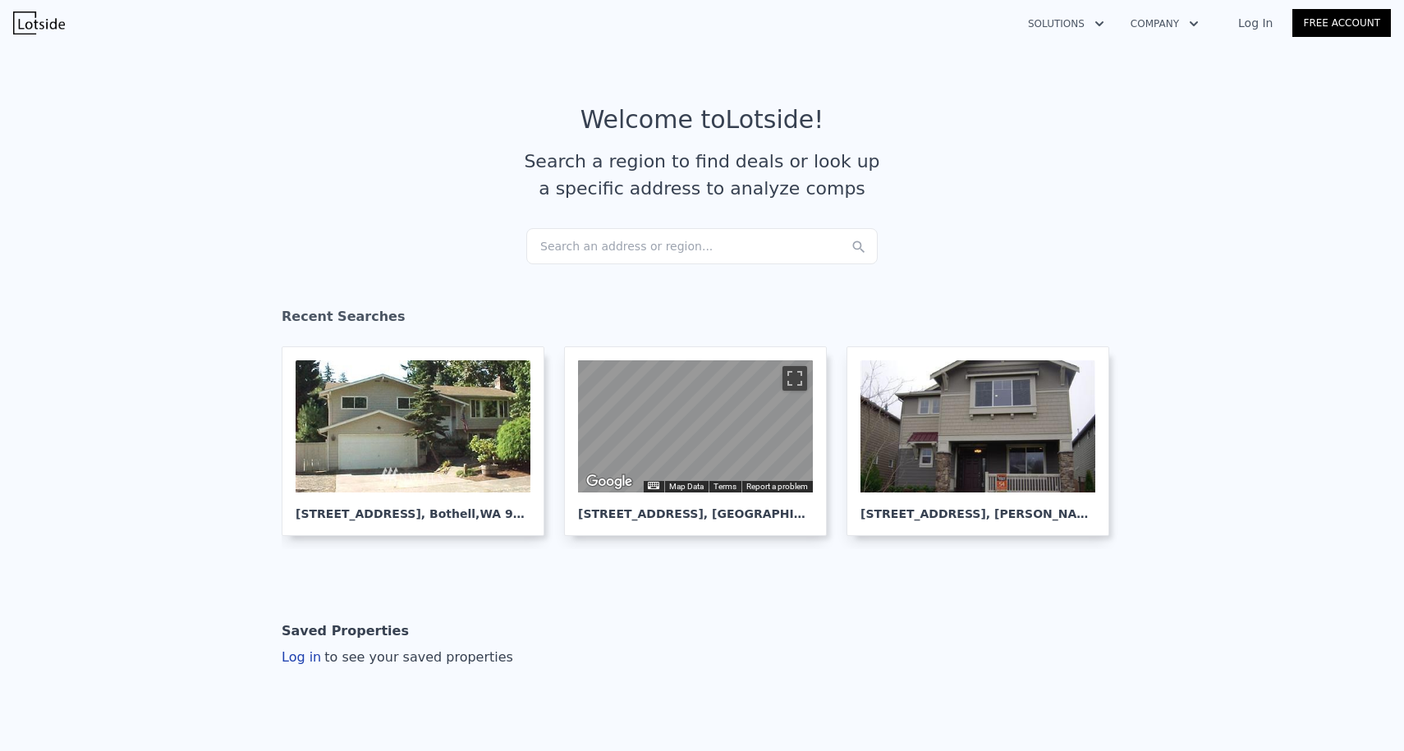
click at [590, 253] on div "Search an address or region..." at bounding box center [701, 246] width 351 height 36
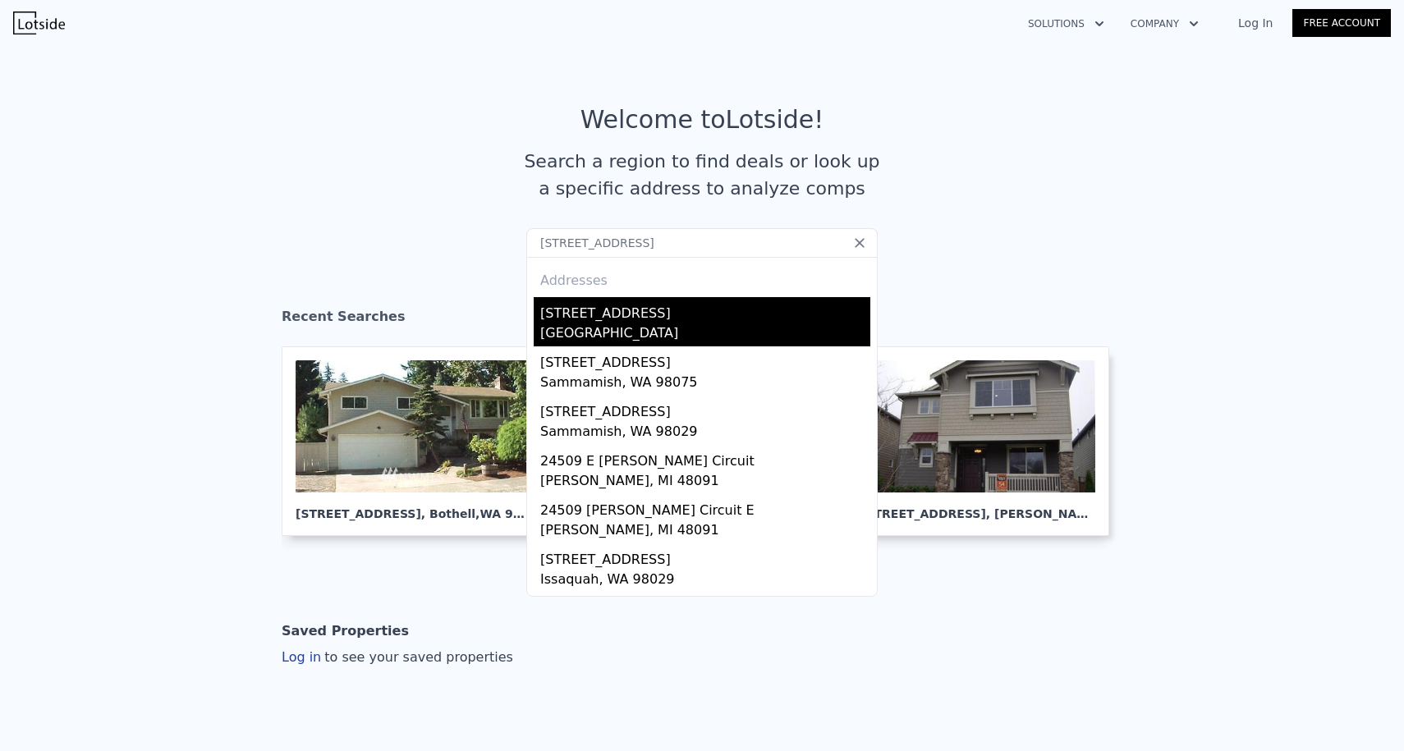
type input "[STREET_ADDRESS]"
click at [609, 318] on div "[STREET_ADDRESS]" at bounding box center [705, 310] width 330 height 26
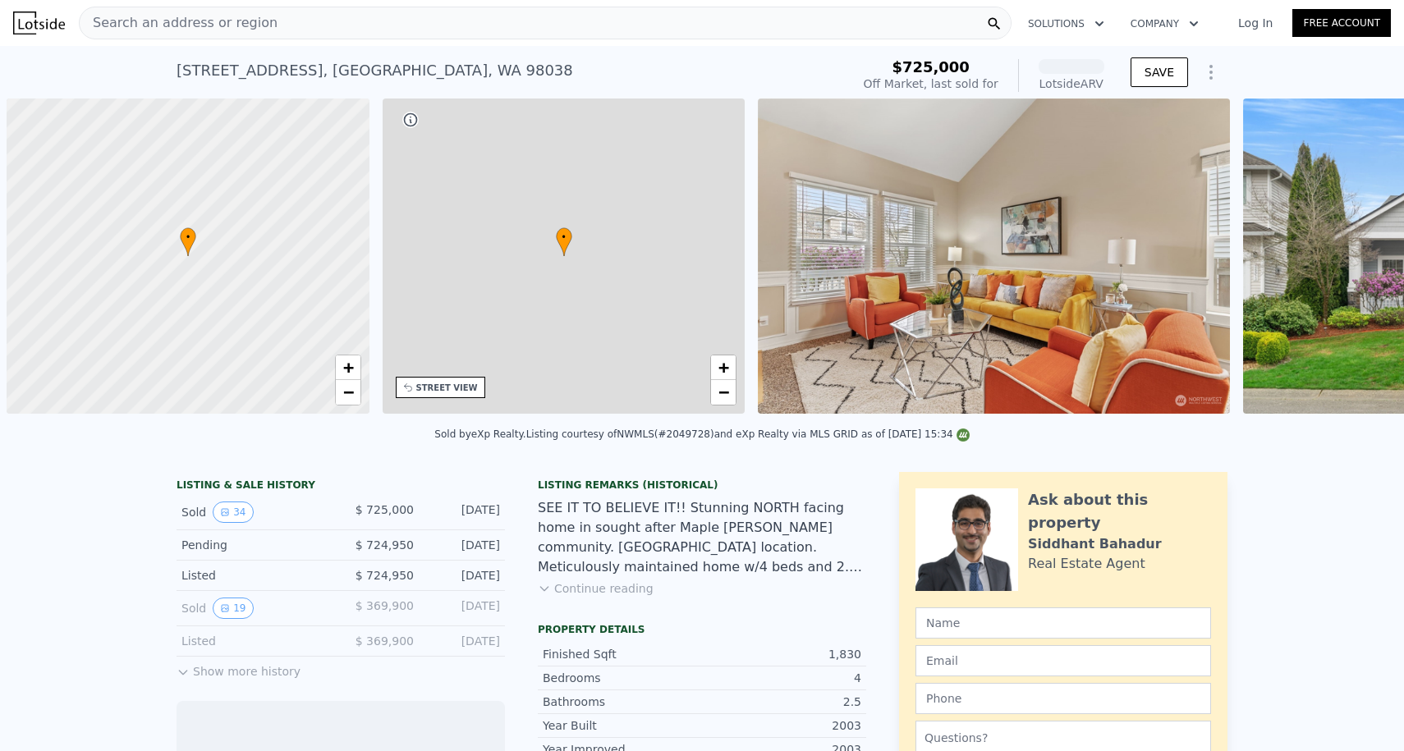
scroll to position [0, 7]
